Goal: Find specific page/section: Find specific page/section

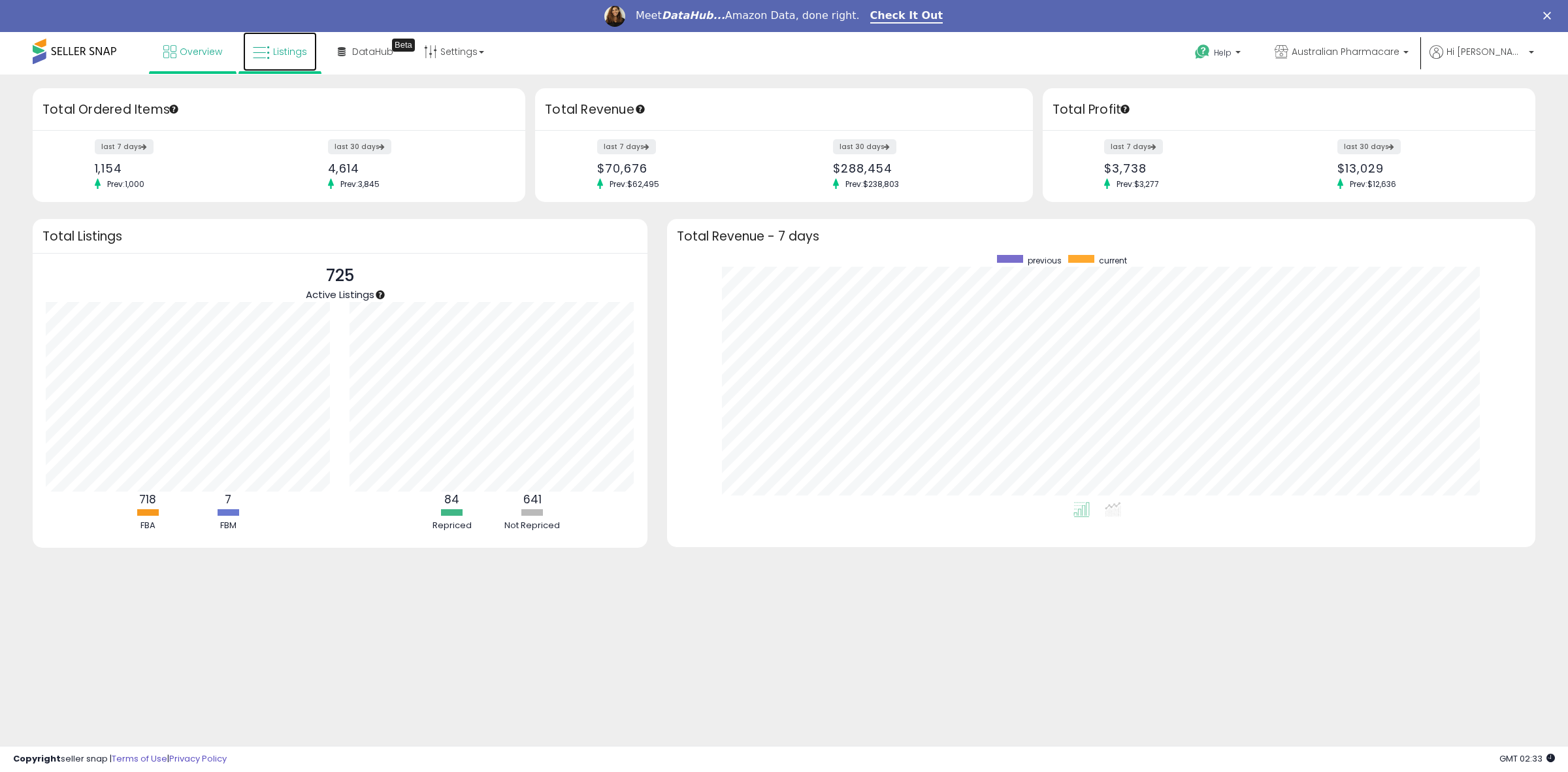
click at [295, 56] on span "Listings" at bounding box center [290, 51] width 34 height 13
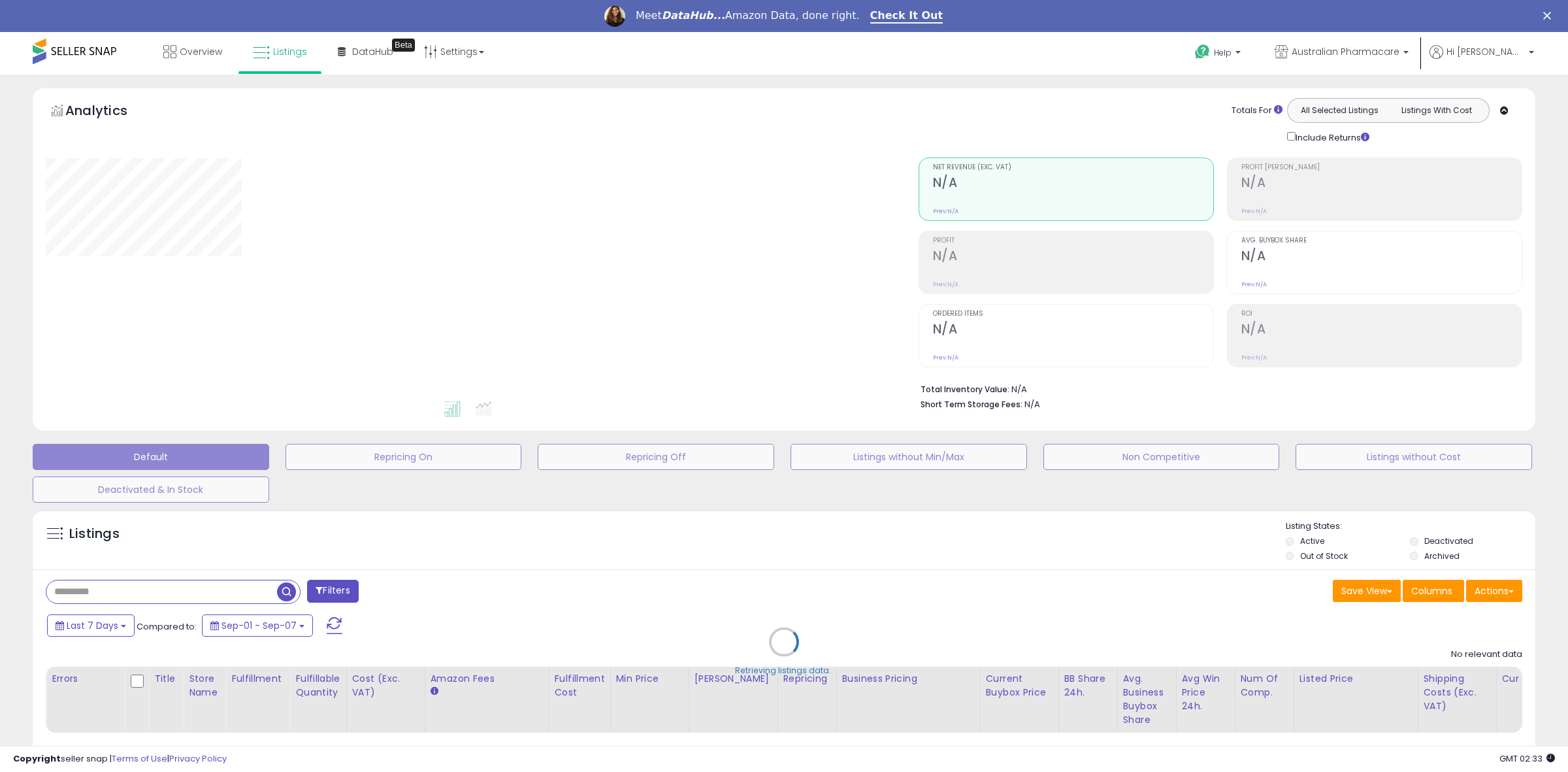
click at [180, 544] on div "Retrieving listings data.." at bounding box center [784, 651] width 1522 height 298
click at [161, 588] on div "Retrieving listings data.." at bounding box center [784, 651] width 1522 height 298
click at [148, 596] on div "Retrieving listings data.." at bounding box center [784, 651] width 1522 height 298
drag, startPoint x: 150, startPoint y: 590, endPoint x: 141, endPoint y: 592, distance: 9.2
click at [151, 590] on div "Retrieving listings data.." at bounding box center [784, 651] width 1522 height 298
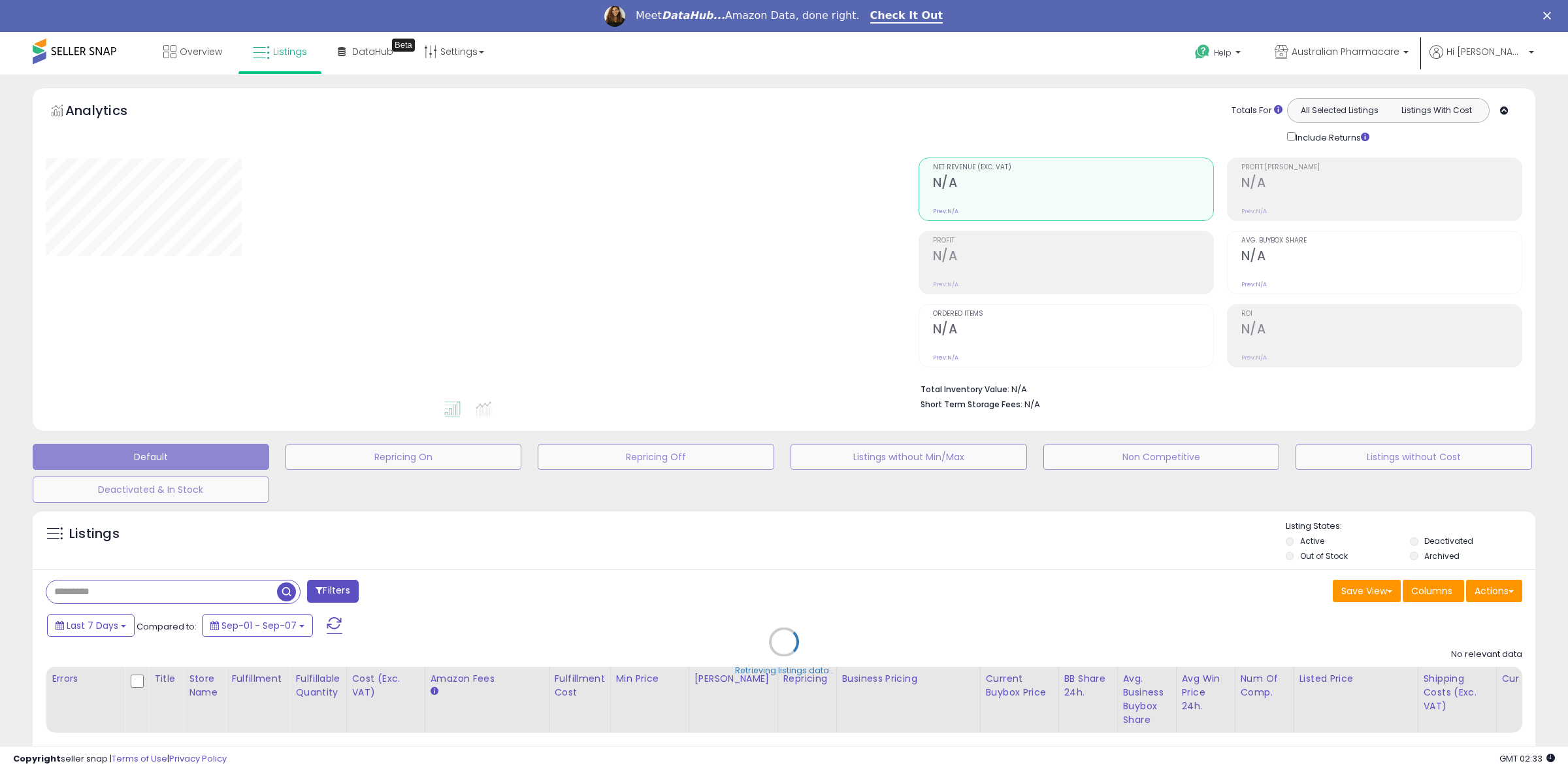
click at [141, 592] on div "Retrieving listings data.." at bounding box center [784, 651] width 1522 height 298
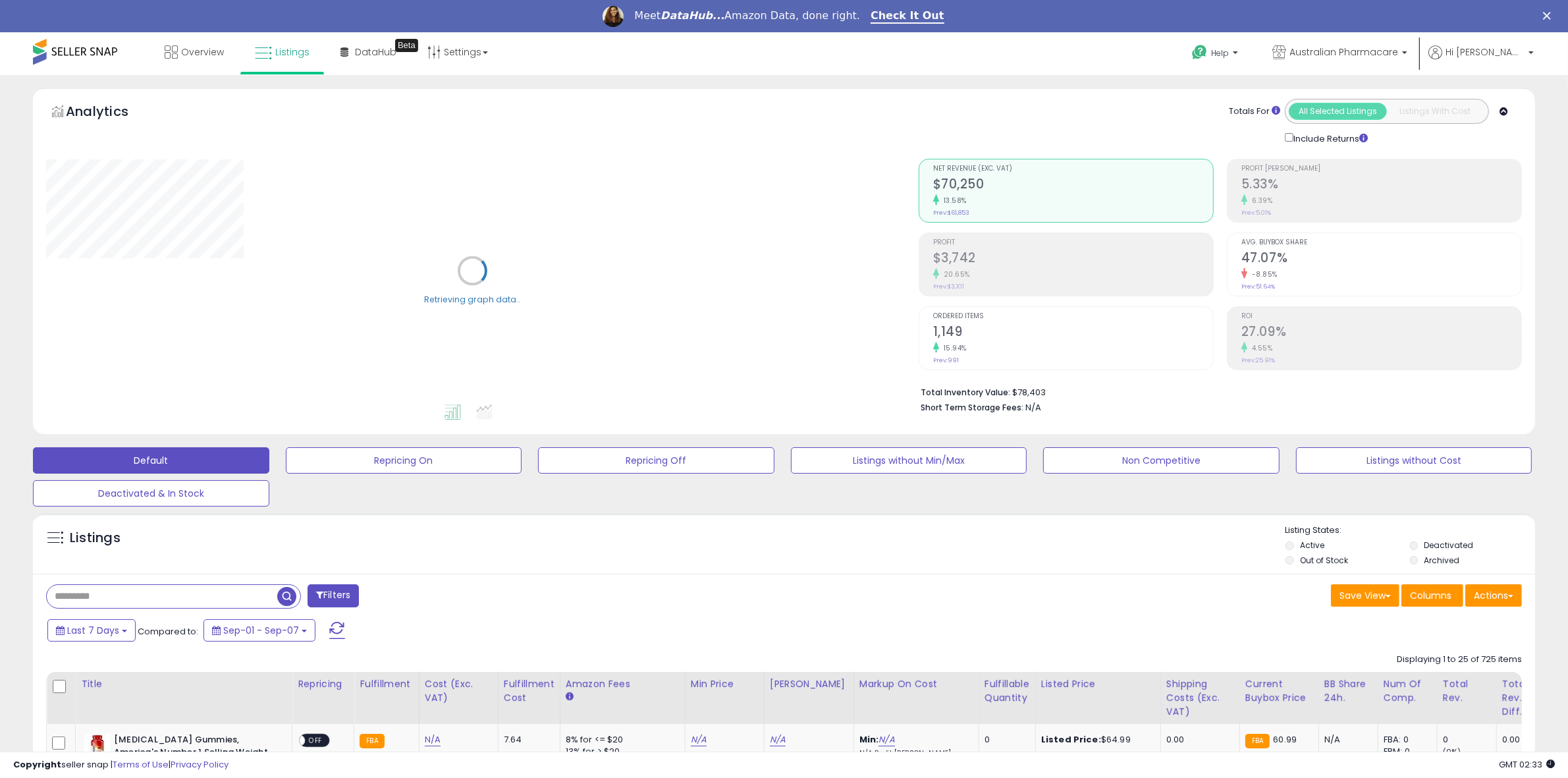
click at [126, 600] on input "text" at bounding box center [162, 596] width 230 height 23
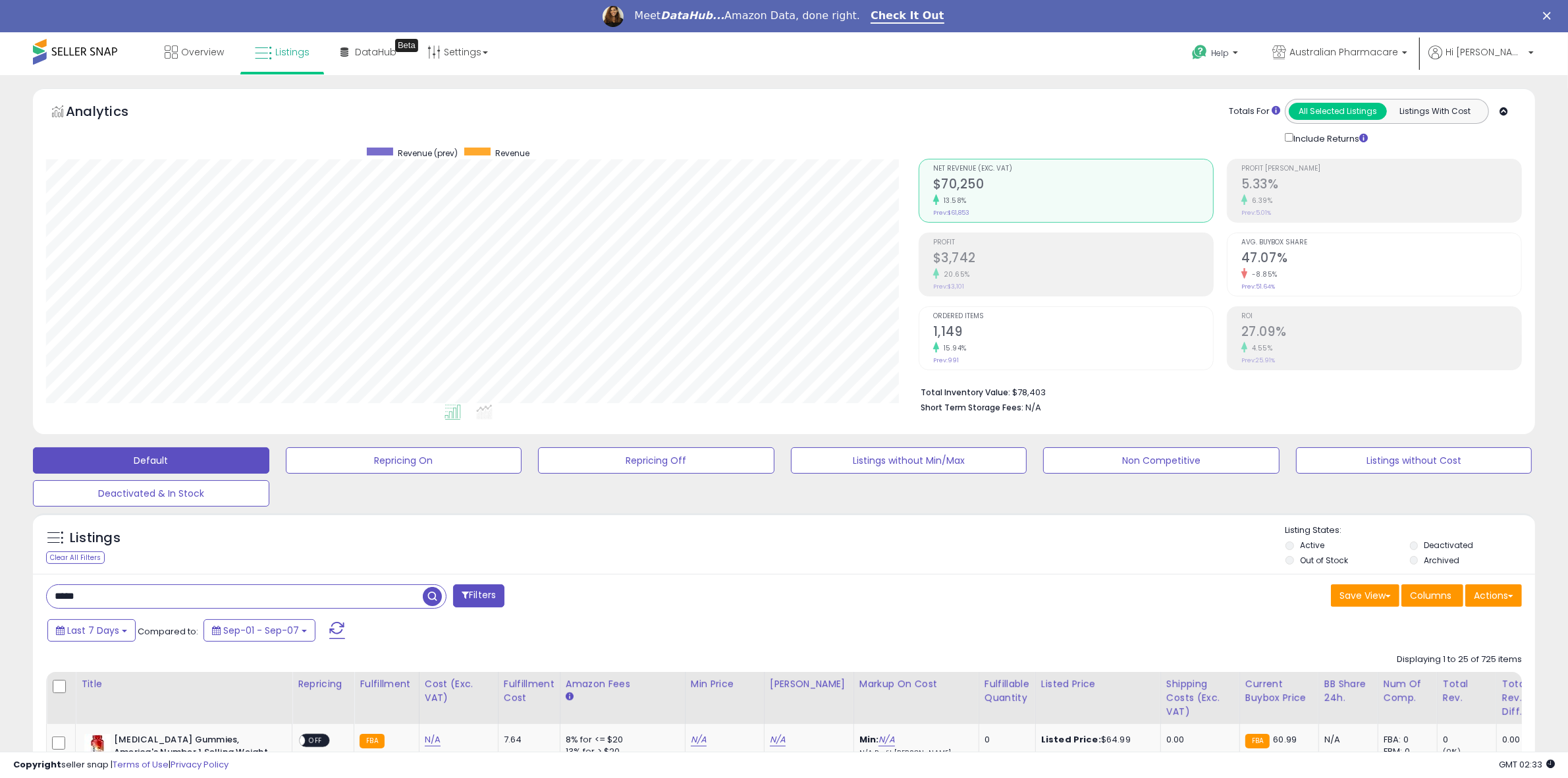
scroll to position [270, 873]
type input "******"
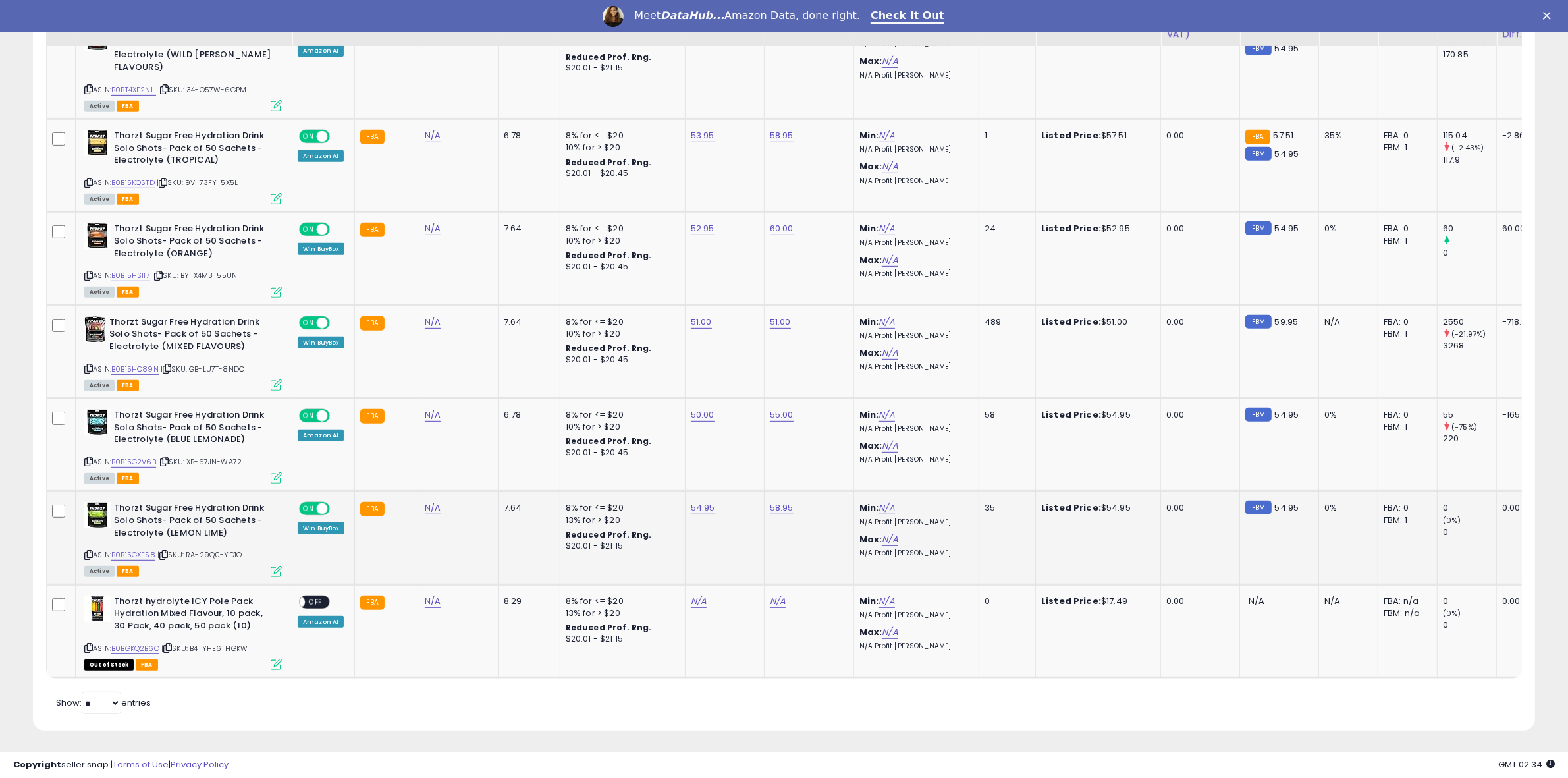
scroll to position [627, 0]
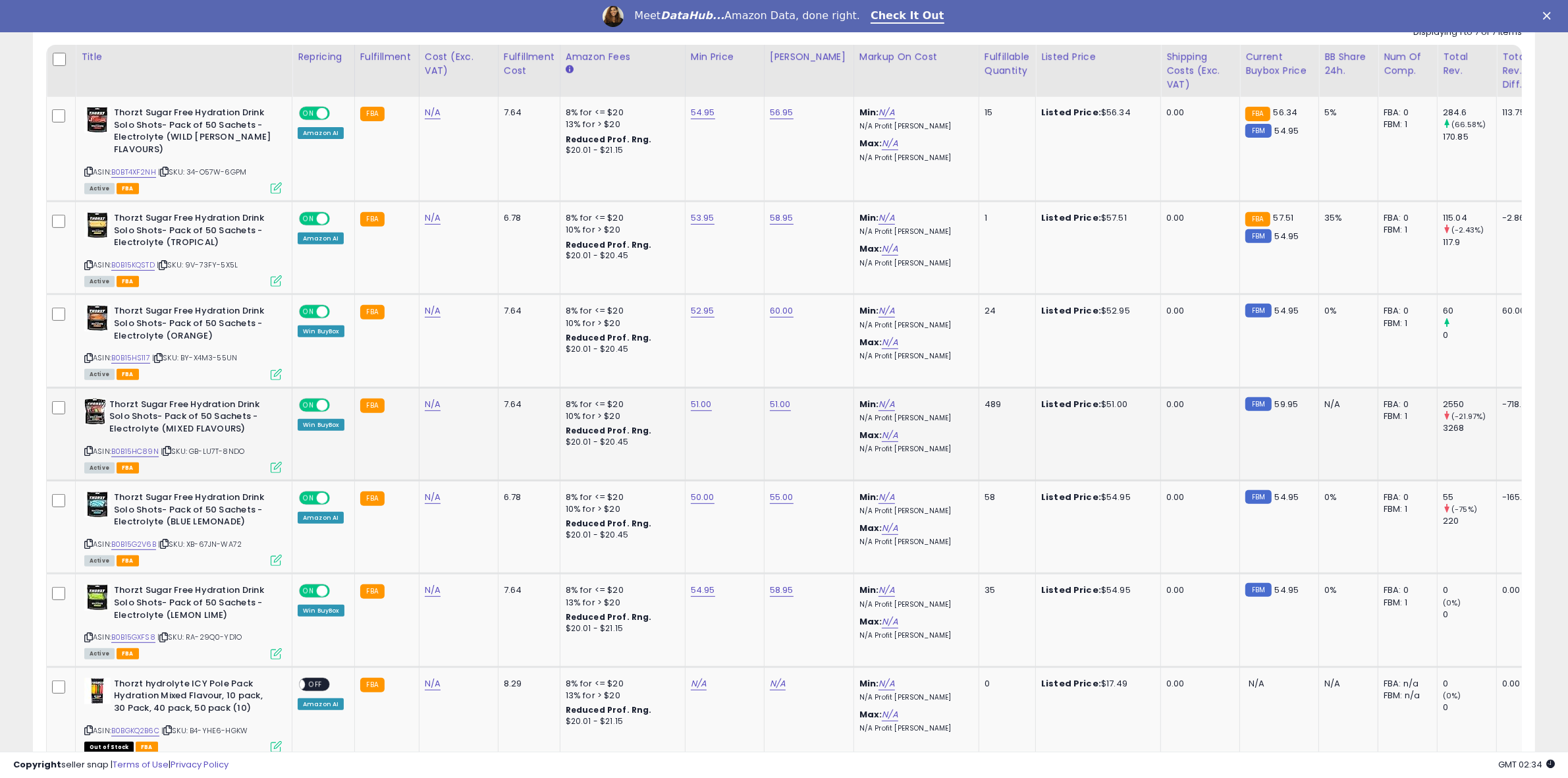
click at [317, 399] on span at bounding box center [322, 405] width 11 height 11
click at [506, 422] on td "7.64" at bounding box center [529, 433] width 62 height 93
